Goal: Check status: Check status

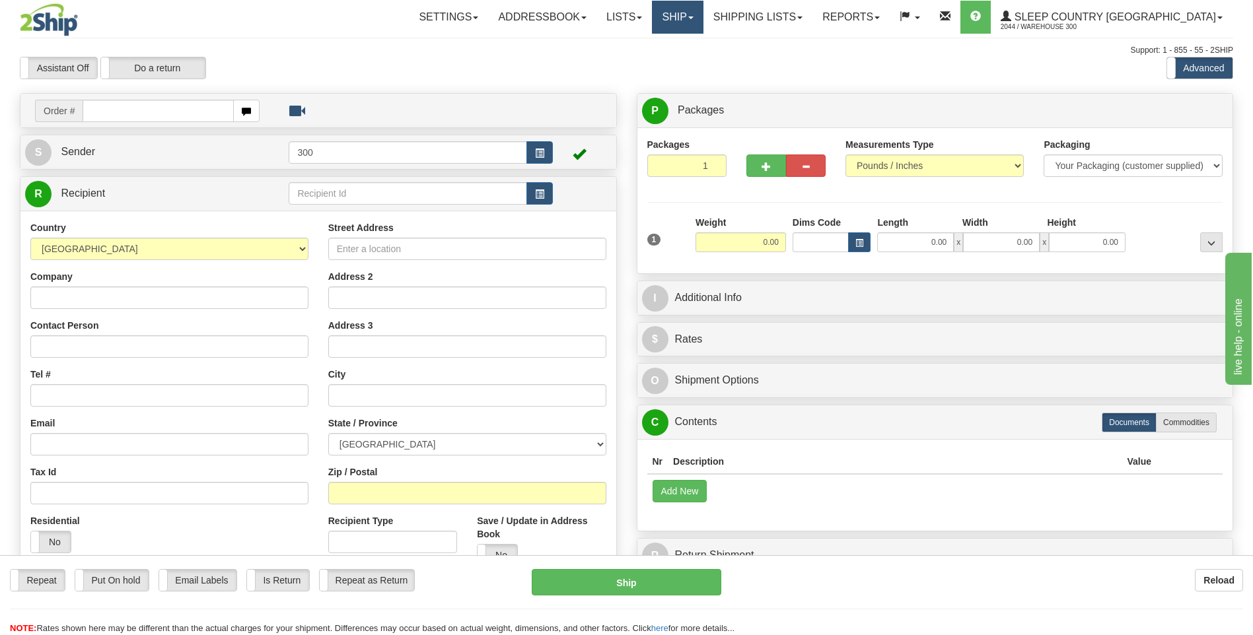
click at [703, 27] on link "Ship" at bounding box center [677, 17] width 51 height 33
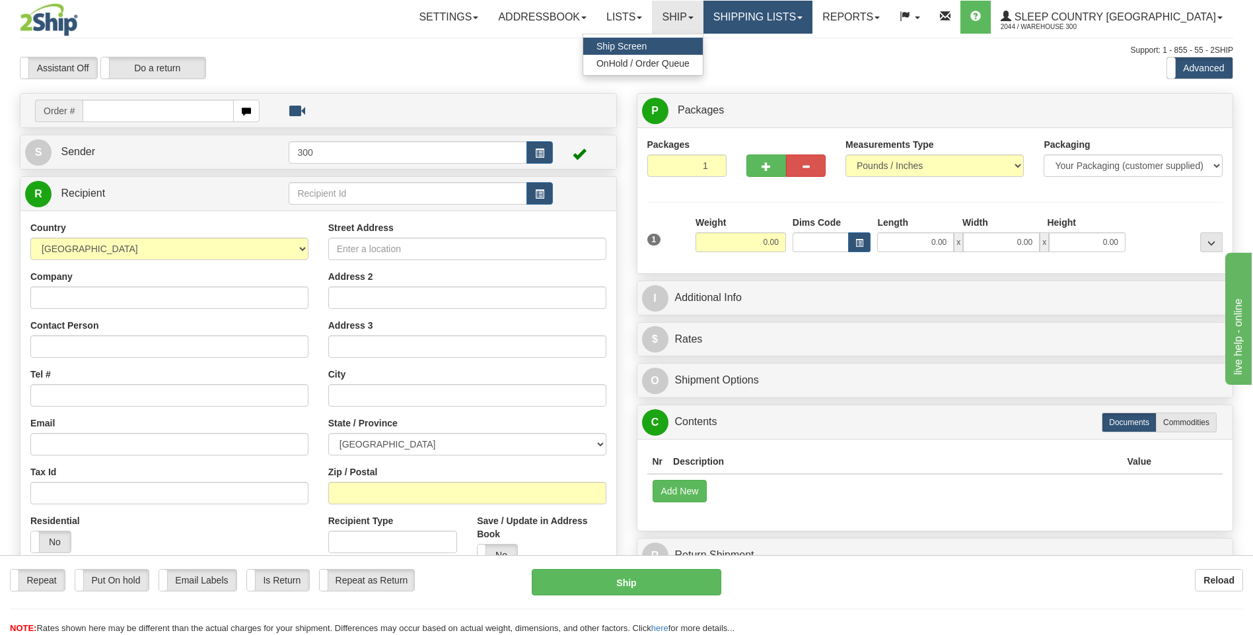
click at [812, 19] on link "Shipping lists" at bounding box center [757, 17] width 109 height 33
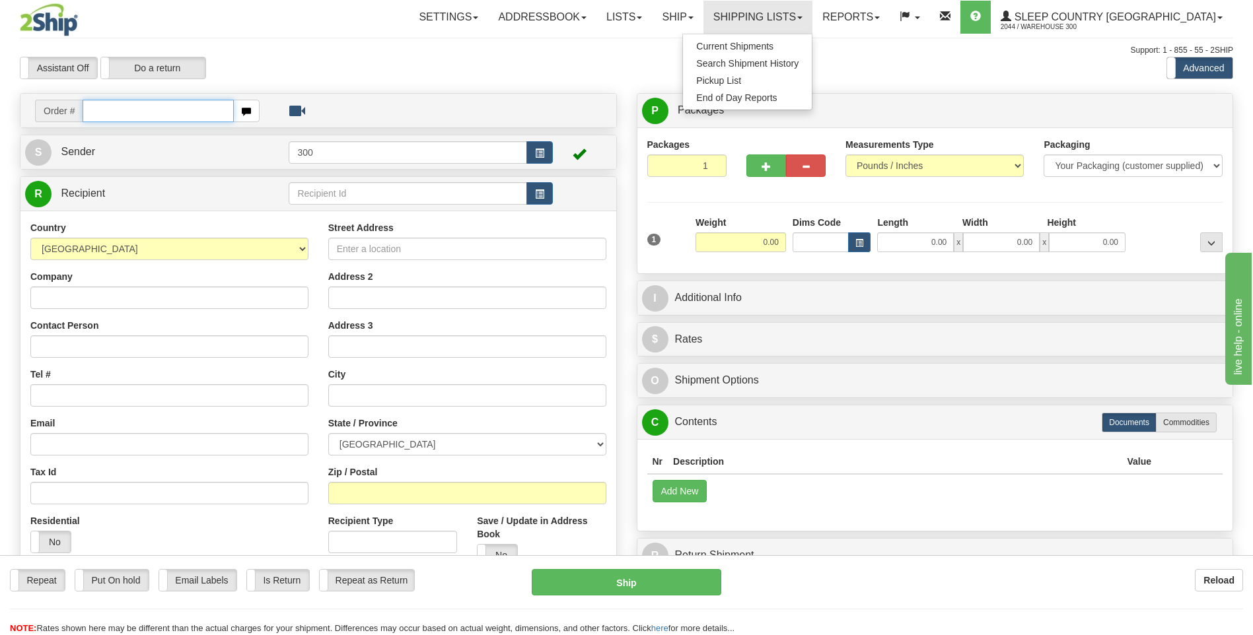
click at [123, 110] on input "text" at bounding box center [158, 111] width 151 height 22
paste input "D421585430000013062001"
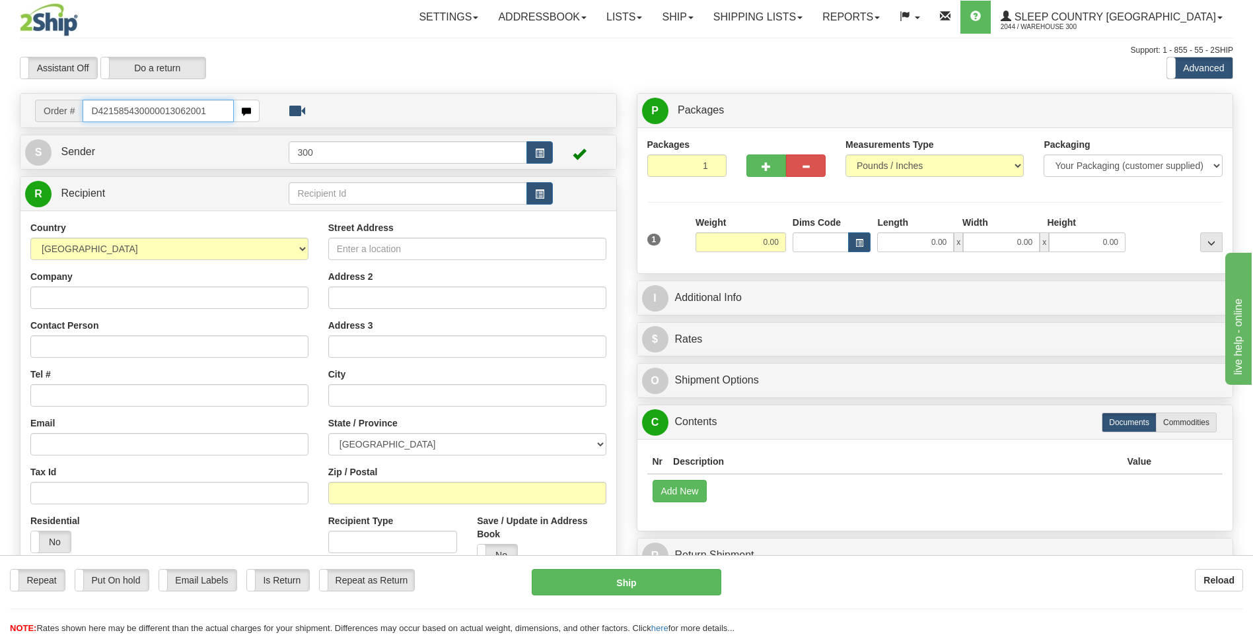
type input "D421585430000013062001"
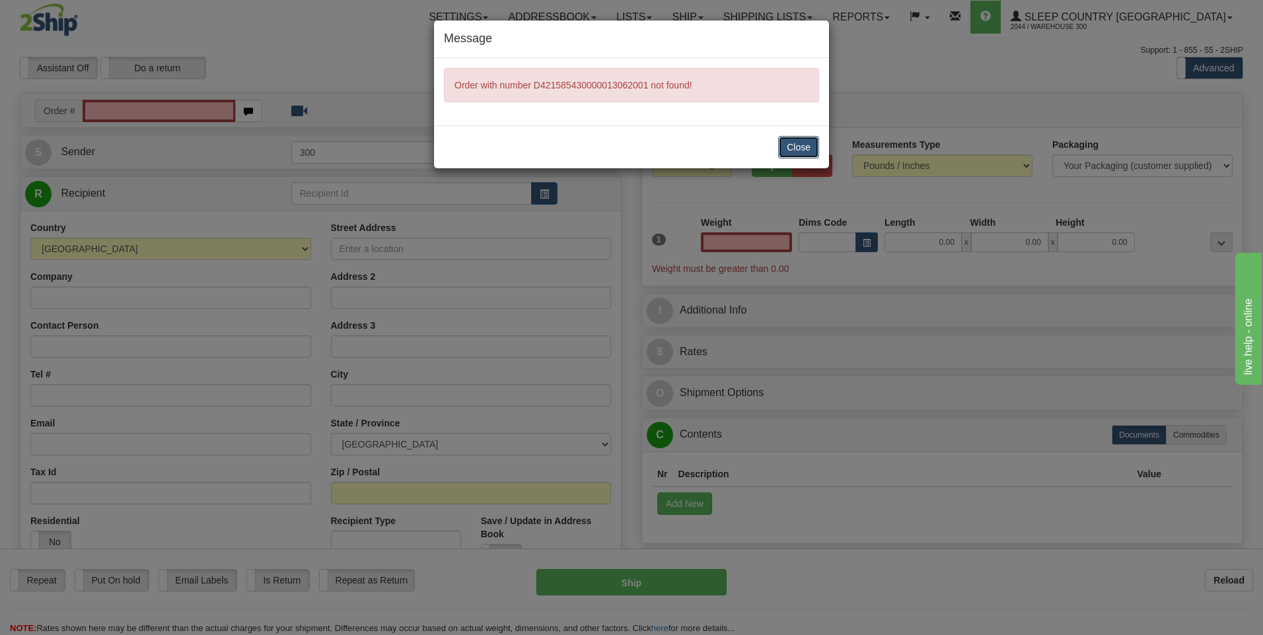
click at [802, 149] on button "Close" at bounding box center [798, 147] width 41 height 22
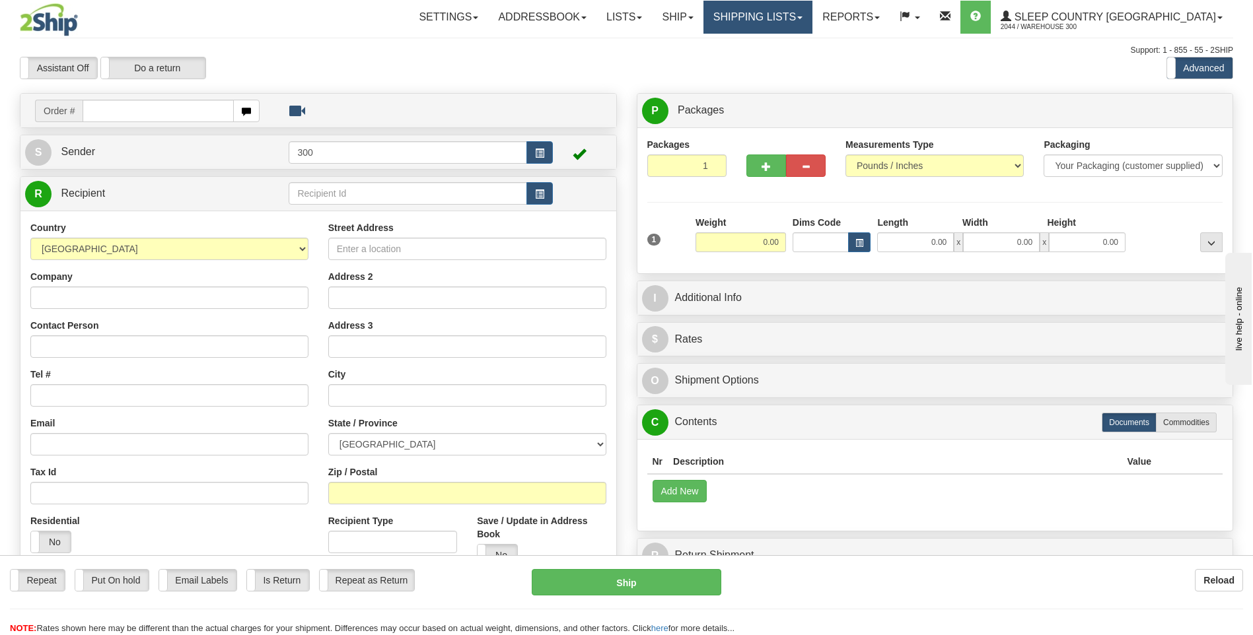
click at [812, 15] on link "Shipping lists" at bounding box center [757, 17] width 109 height 33
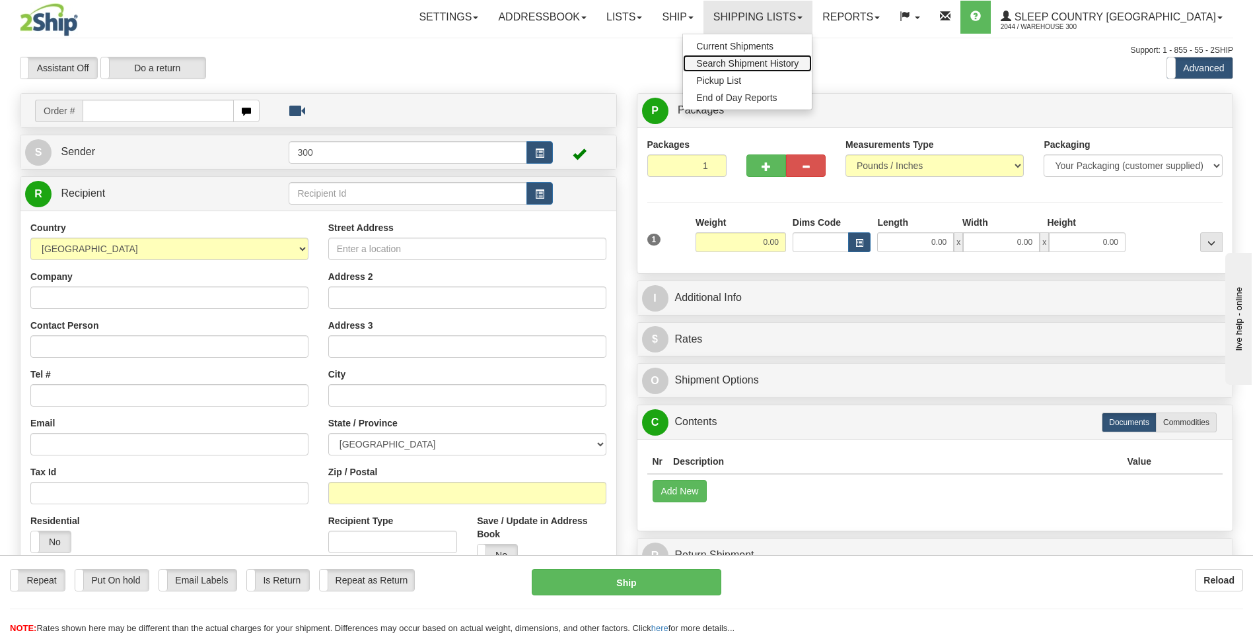
click at [798, 61] on span "Search Shipment History" at bounding box center [747, 63] width 102 height 11
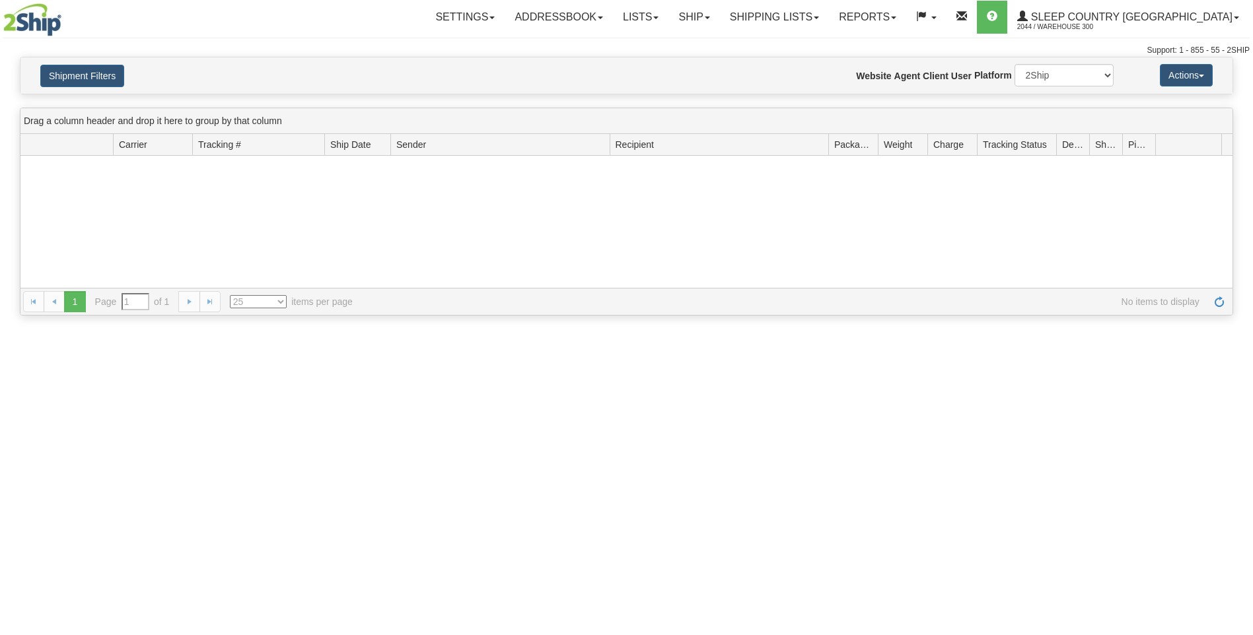
type input "From 09/15/2025 To 09/16/2025"
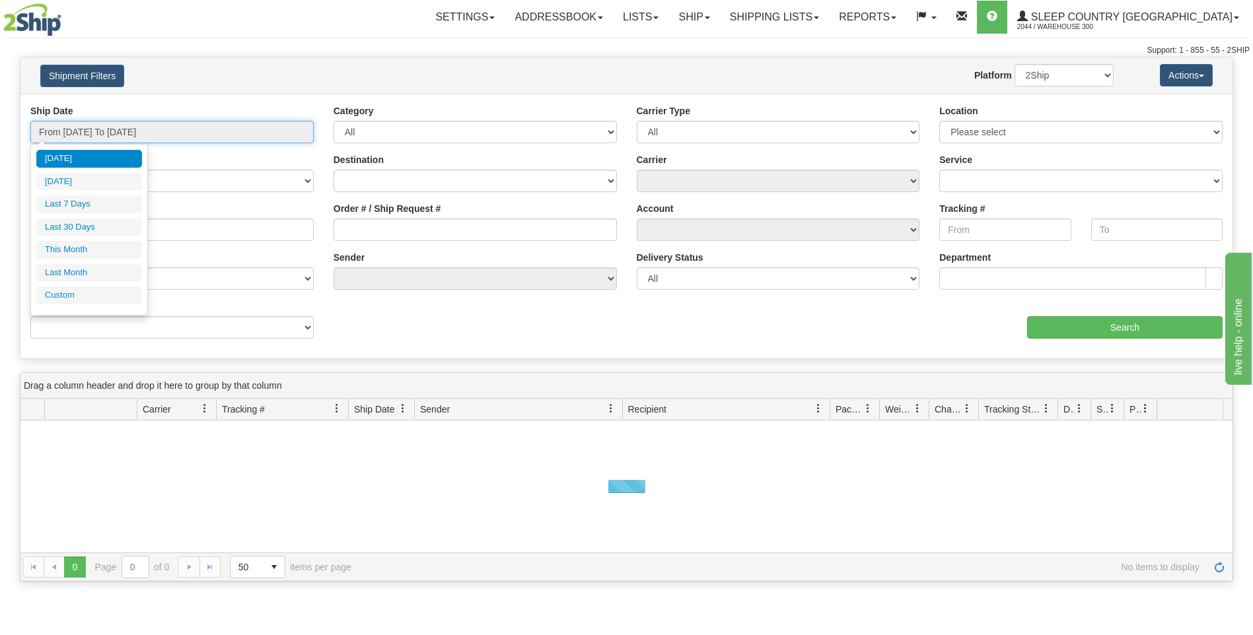
click at [186, 137] on input "From 09/15/2025 To 09/16/2025" at bounding box center [171, 132] width 283 height 22
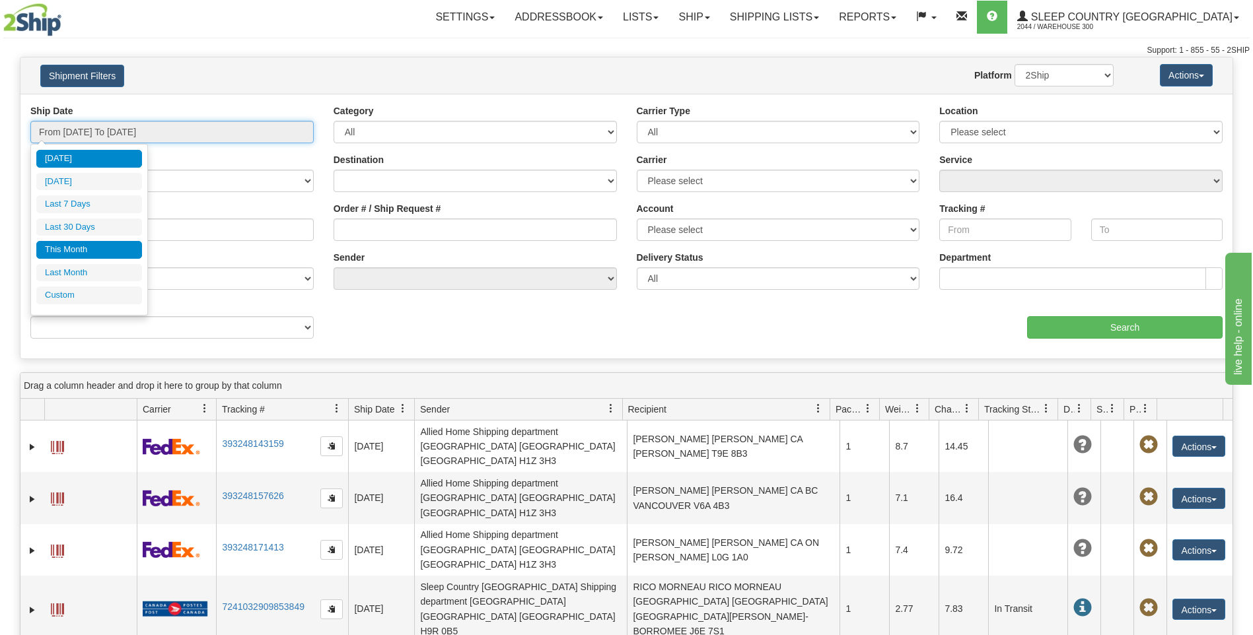
type input "09/15/2025"
type input "09/10/2025"
type input "[DATE]"
type input "09/01/2025"
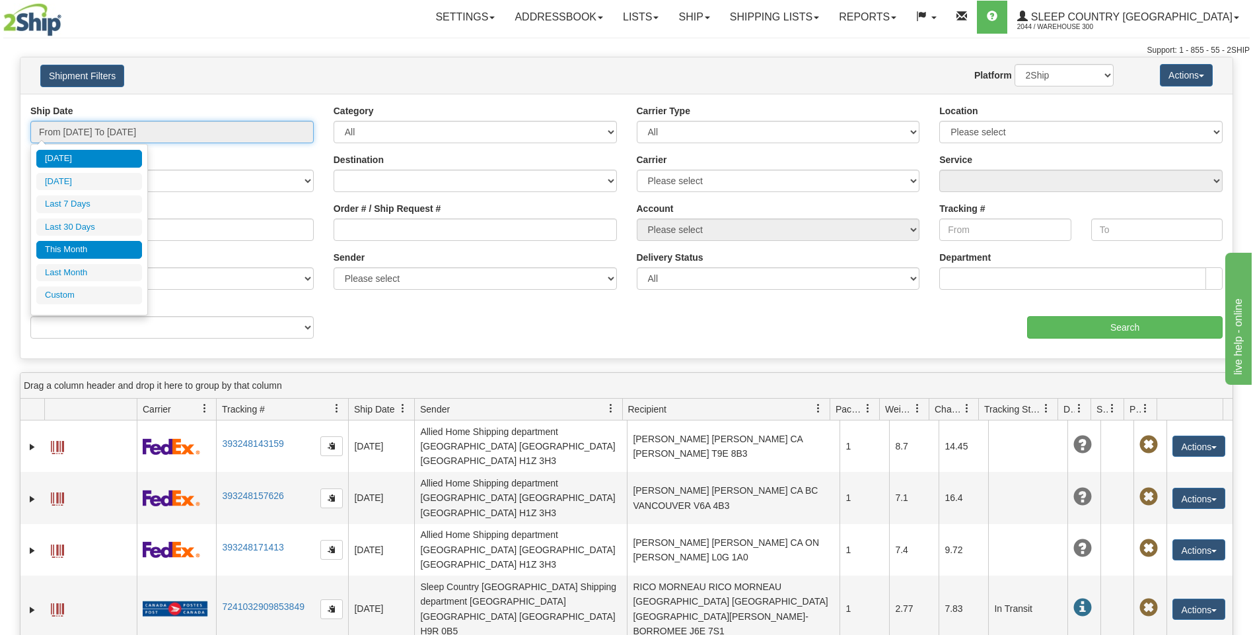
type input "09/30/2025"
type input "[DATE]"
type input "08/01/2025"
type input "08/31/2025"
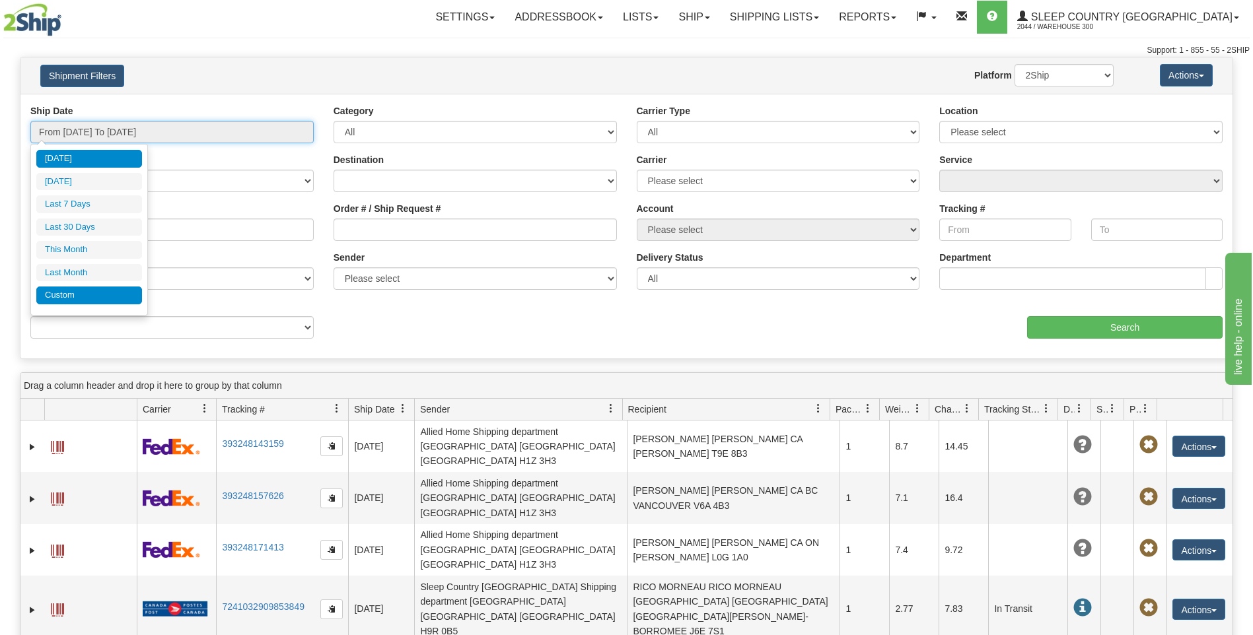
type input "[DATE]"
click at [76, 298] on li "Custom" at bounding box center [89, 296] width 106 height 18
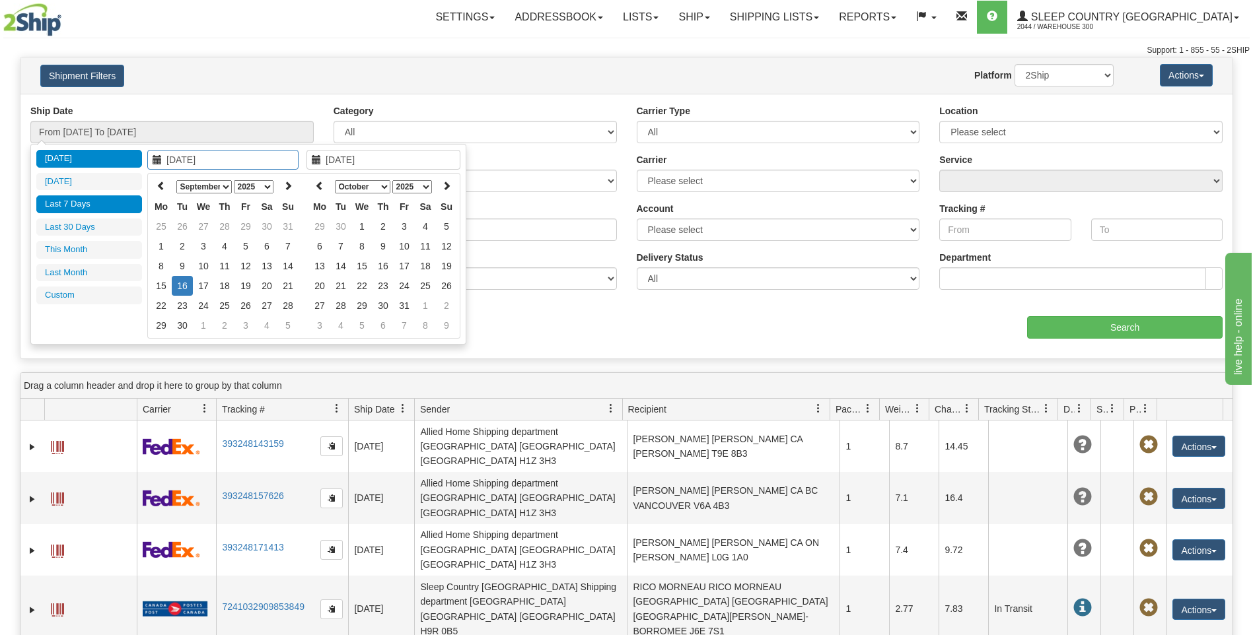
type input "08/01/2025"
type input "08/31/2025"
type input "09/01/2025"
type input "09/30/2025"
type input "[DATE]"
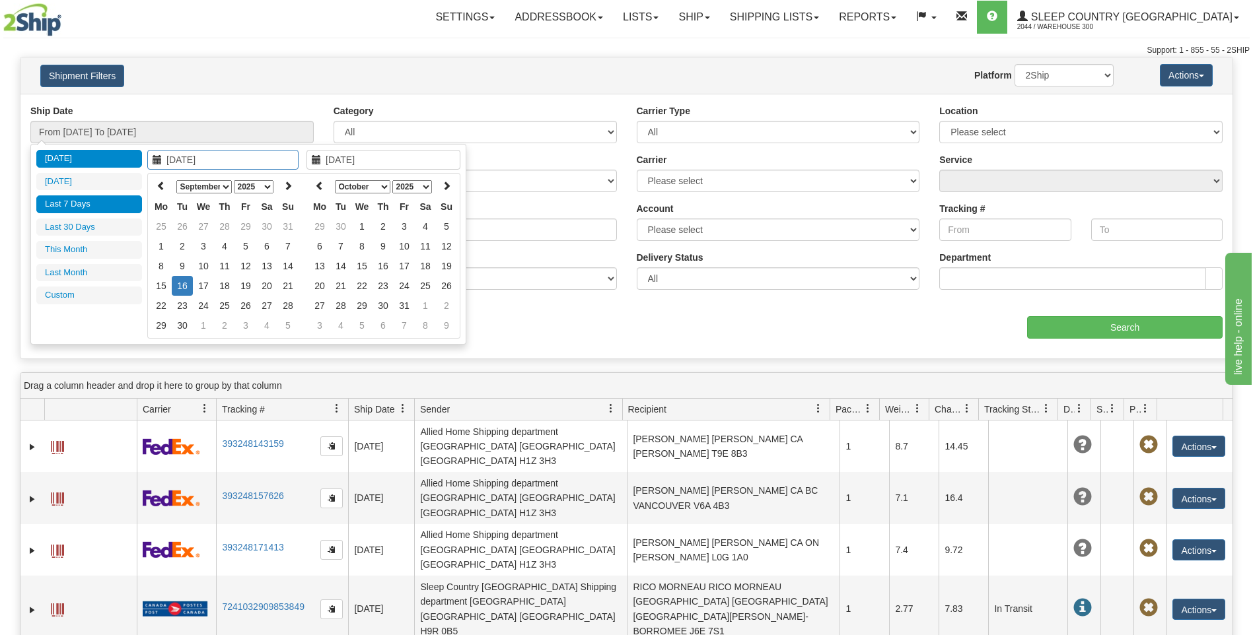
type input "[DATE]"
type input "09/15/2025"
type input "[DATE]"
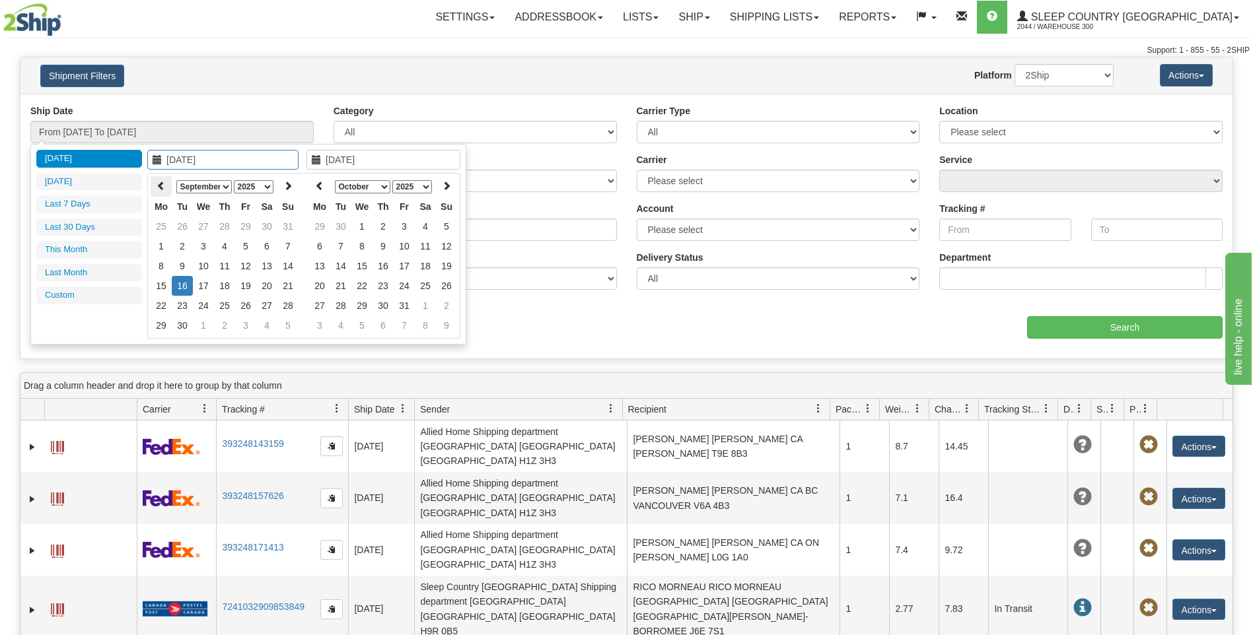
click at [162, 184] on icon at bounding box center [161, 185] width 9 height 9
type input "08/12/2025"
click at [181, 266] on td "12" at bounding box center [182, 266] width 21 height 20
type input "08/12/2025"
click at [182, 265] on td "12" at bounding box center [182, 266] width 21 height 20
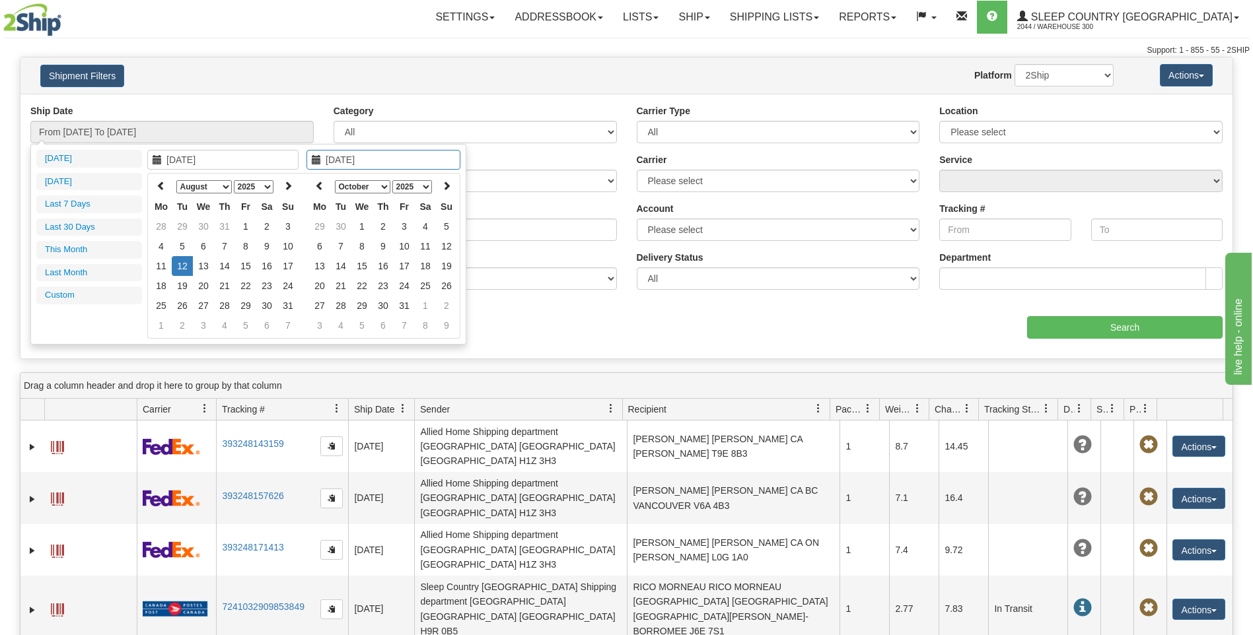
type input "From 08/12/2025 To 08/12/2025"
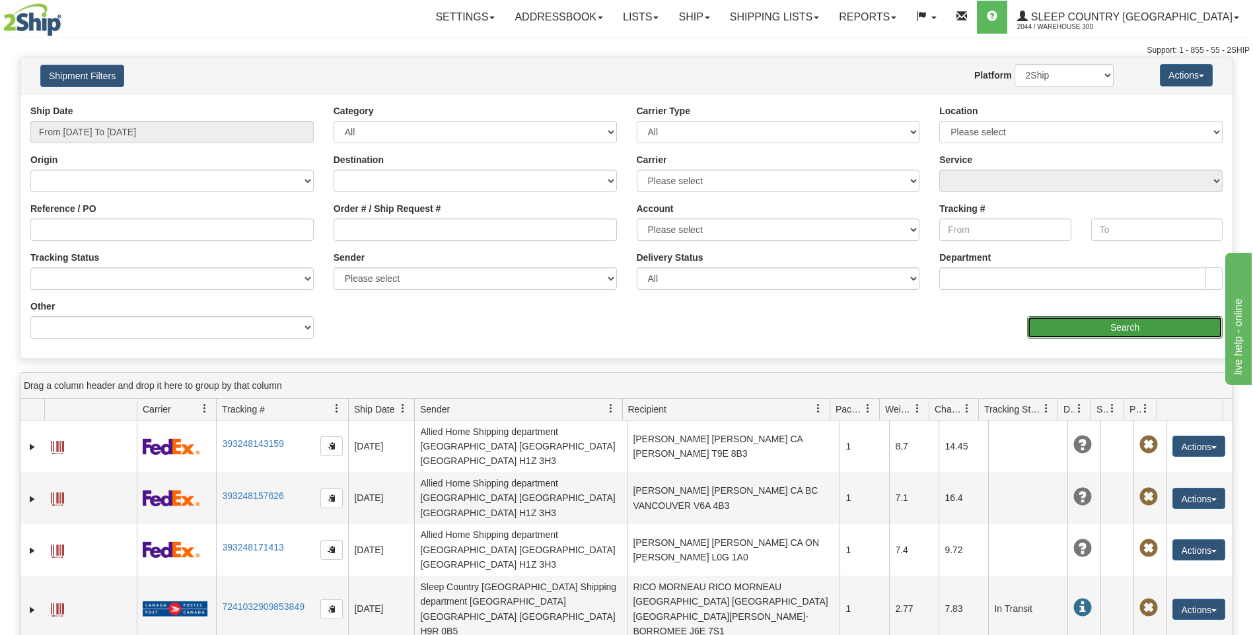
click at [1162, 328] on input "Search" at bounding box center [1124, 327] width 195 height 22
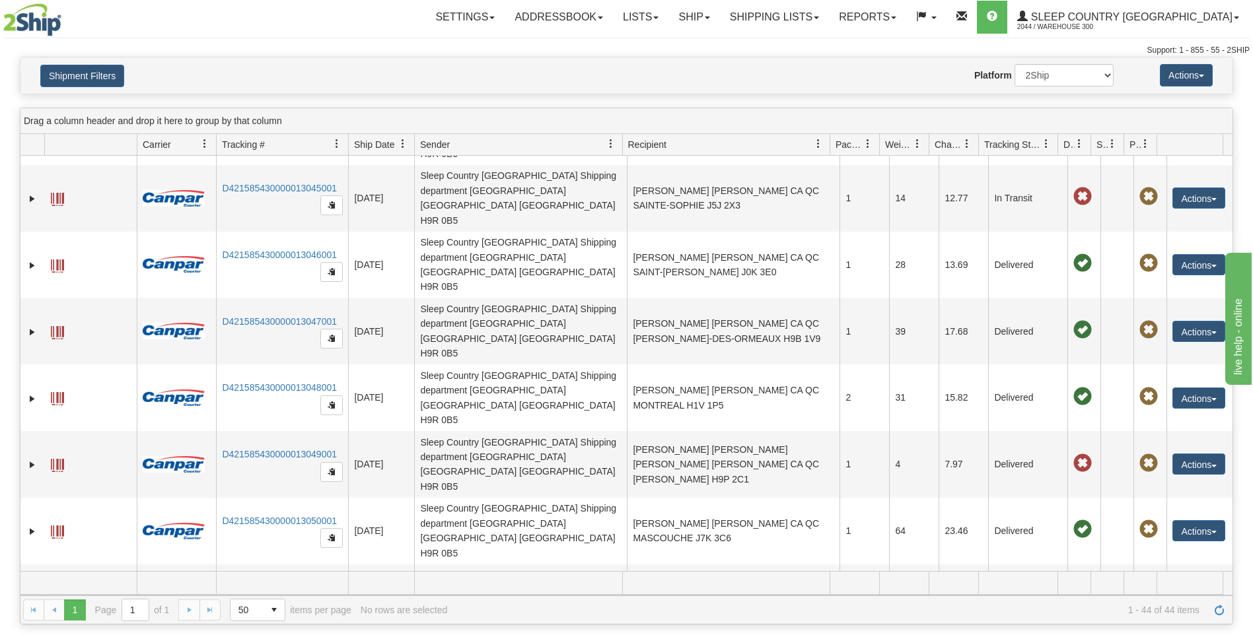
scroll to position [1189, 0]
